Goal: Information Seeking & Learning: Learn about a topic

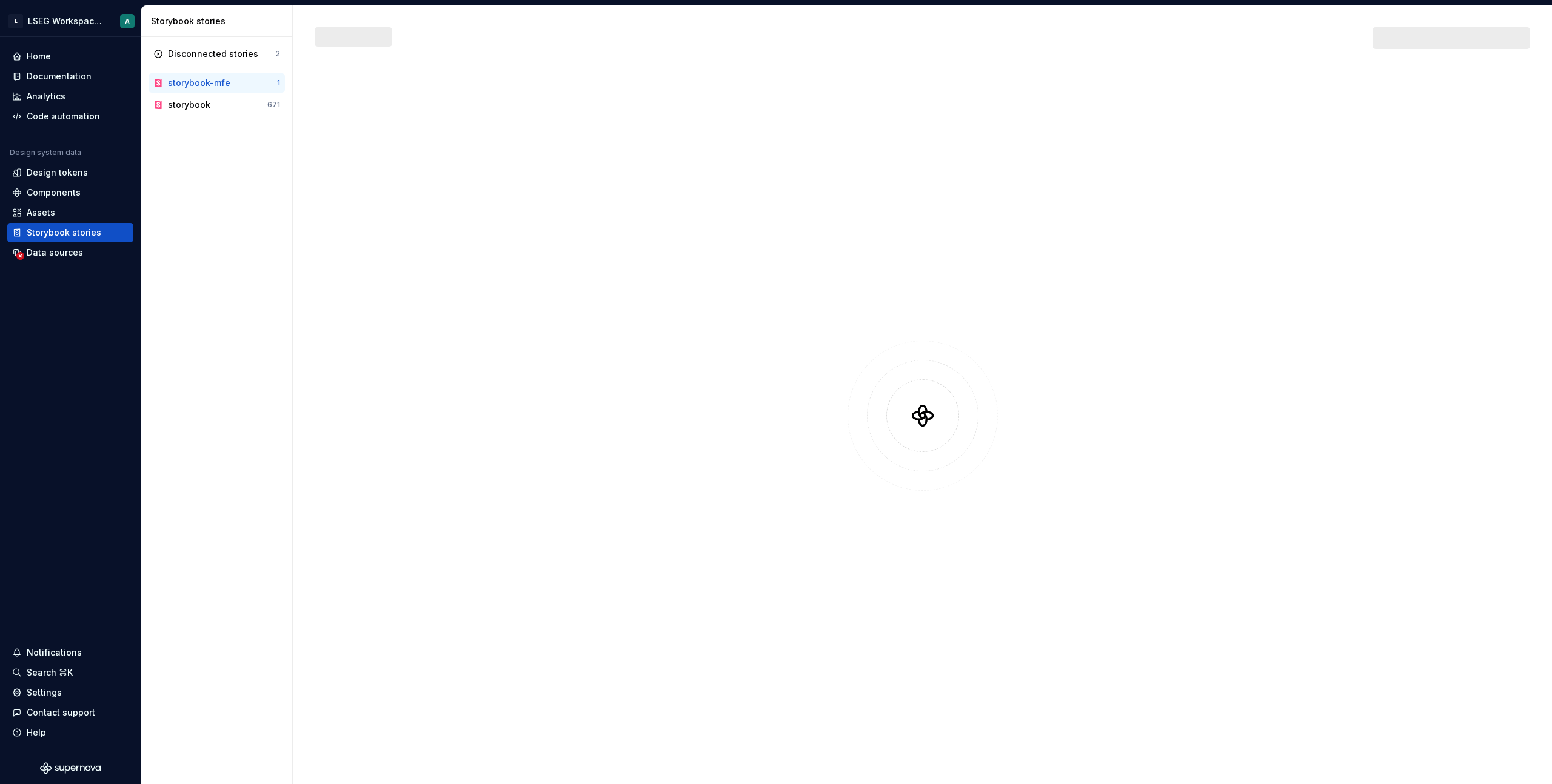
click at [820, 463] on div at bounding box center [923, 415] width 1216 height 645
click at [390, 133] on td "Introduction / Introduction" at bounding box center [650, 127] width 670 height 27
click at [428, 120] on td "Introduction / Introduction" at bounding box center [650, 127] width 670 height 27
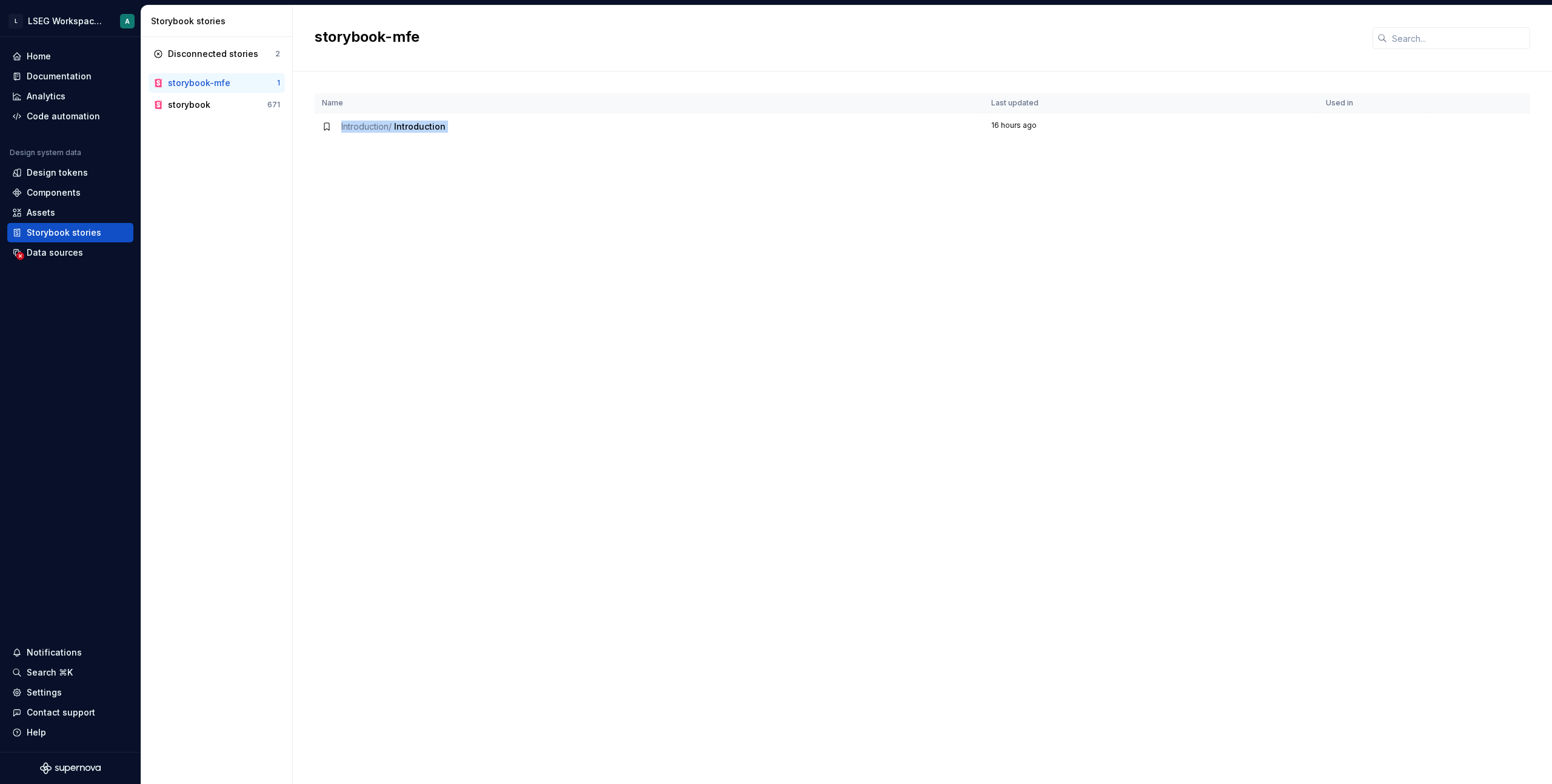
click at [428, 120] on td "Introduction / Introduction" at bounding box center [650, 127] width 670 height 27
